Goal: Information Seeking & Learning: Learn about a topic

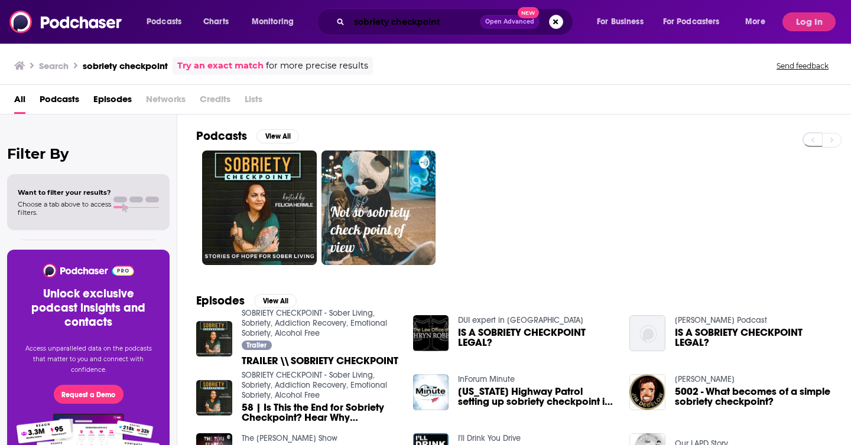
click at [444, 14] on input "sobriety checkpoint" at bounding box center [414, 21] width 131 height 19
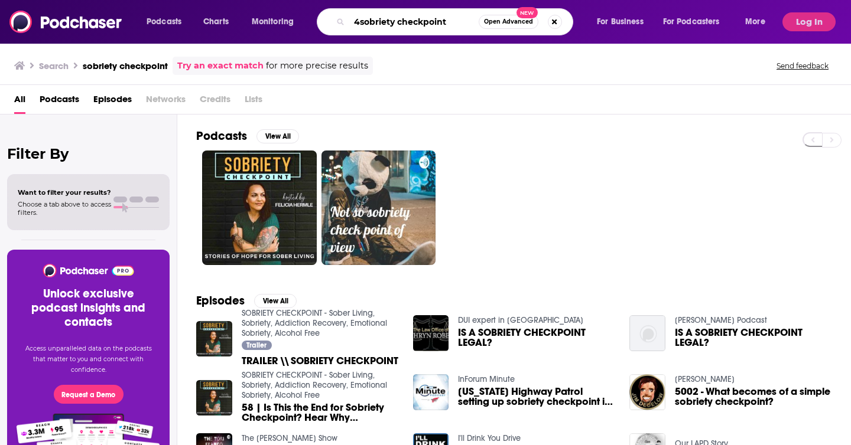
type input "4 sobriety checkpoint"
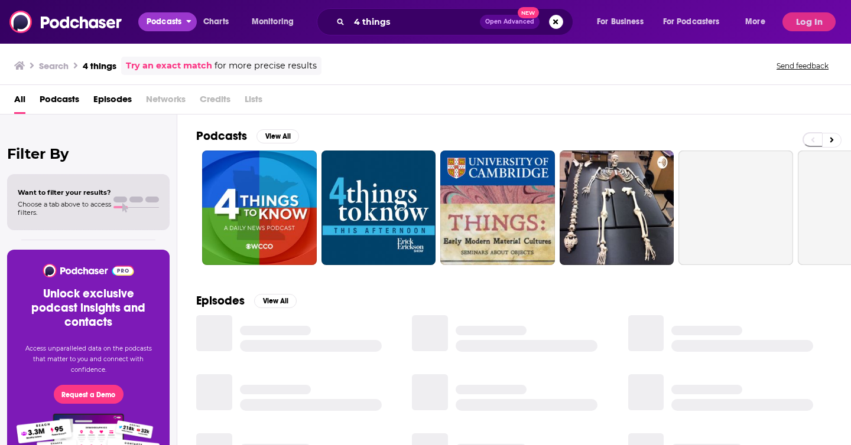
click at [168, 24] on span "Podcasts" at bounding box center [164, 22] width 35 height 17
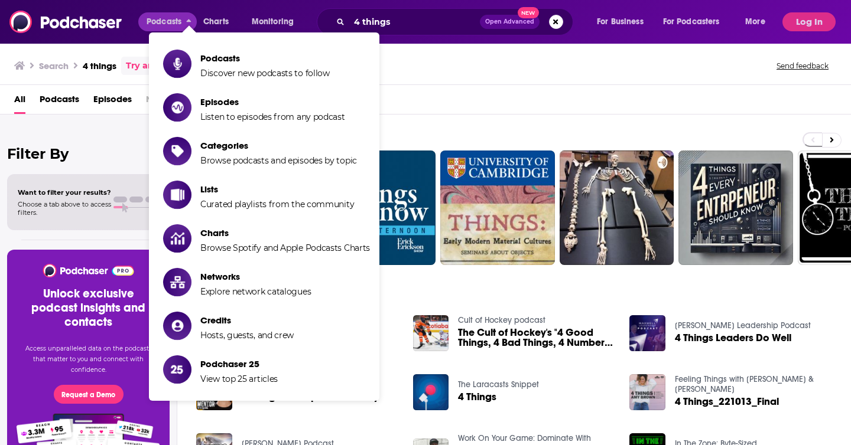
click at [58, 95] on span "Podcasts" at bounding box center [60, 102] width 40 height 24
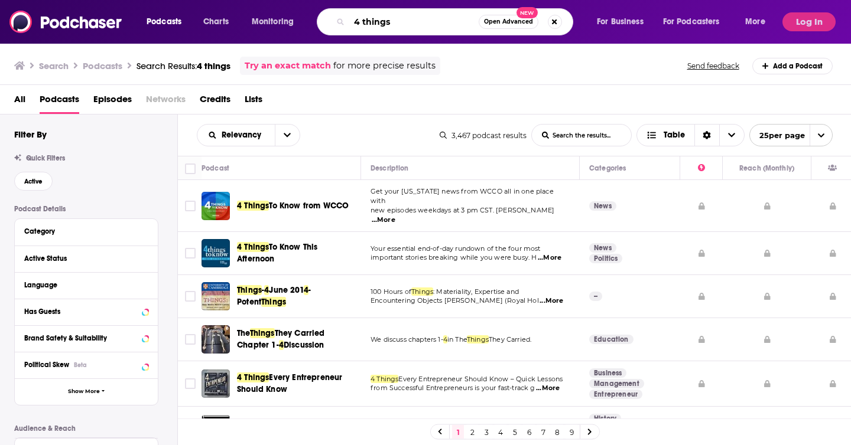
click at [420, 21] on input "4 things" at bounding box center [413, 21] width 129 height 19
type input "4 things with [PERSON_NAME]"
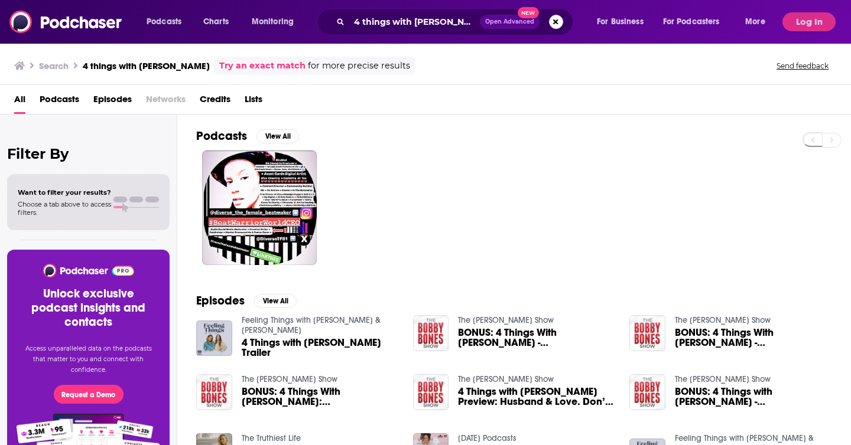
click at [58, 92] on span "Podcasts" at bounding box center [60, 102] width 40 height 24
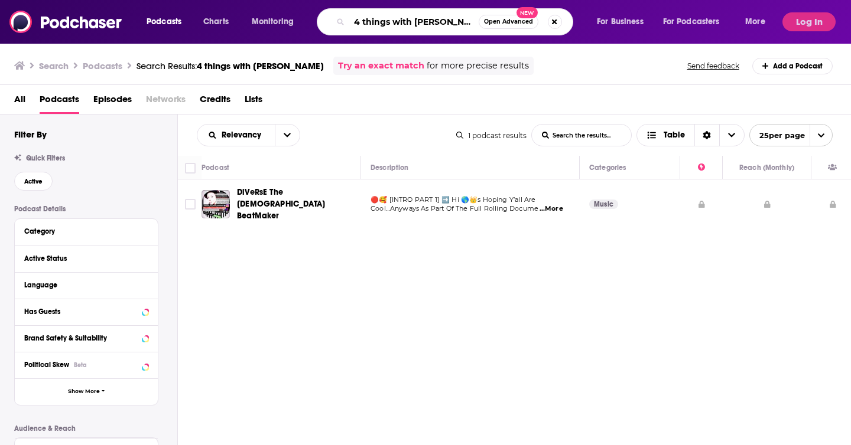
click at [380, 27] on input "4 things with [PERSON_NAME]" at bounding box center [413, 21] width 129 height 19
type input "a productive conversation"
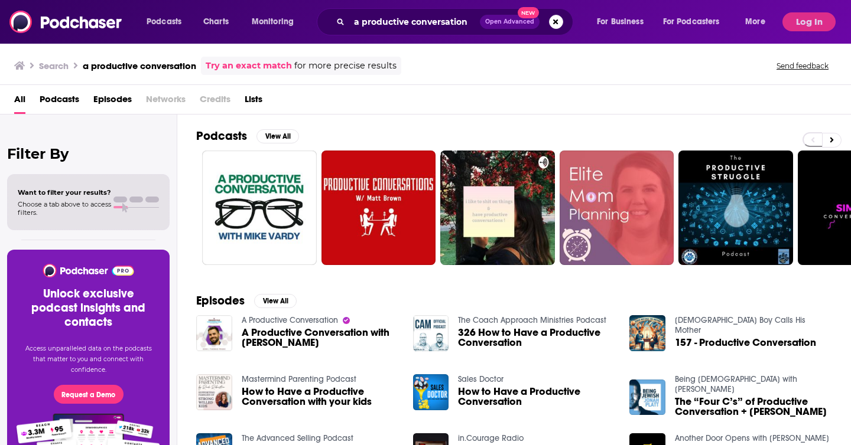
click at [66, 86] on div "All Podcasts Episodes Networks Credits Lists" at bounding box center [425, 100] width 851 height 30
click at [68, 92] on span "Podcasts" at bounding box center [60, 102] width 40 height 24
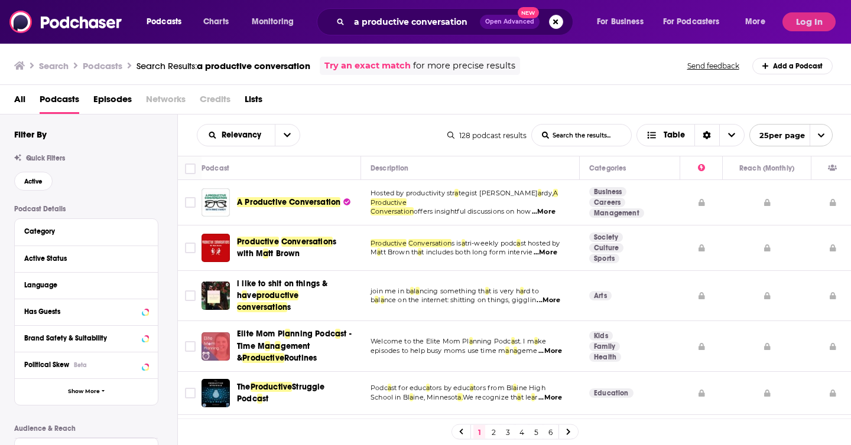
click at [289, 198] on span "A Productive Conversation" at bounding box center [288, 202] width 103 height 10
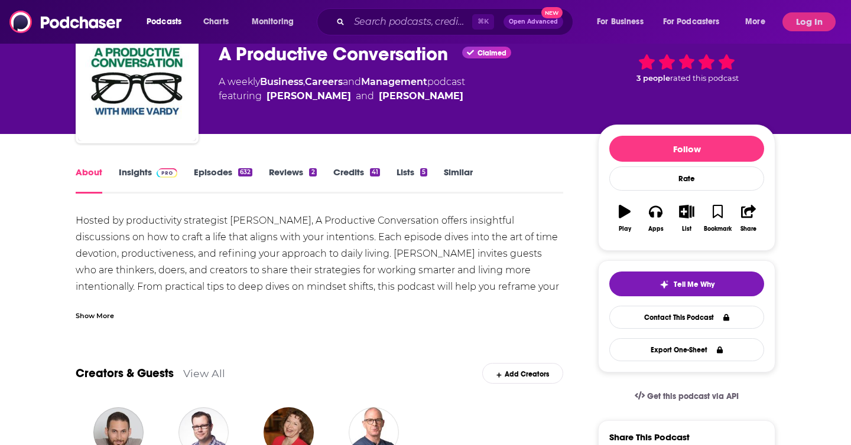
scroll to position [63, 0]
